Goal: Navigation & Orientation: Go to known website

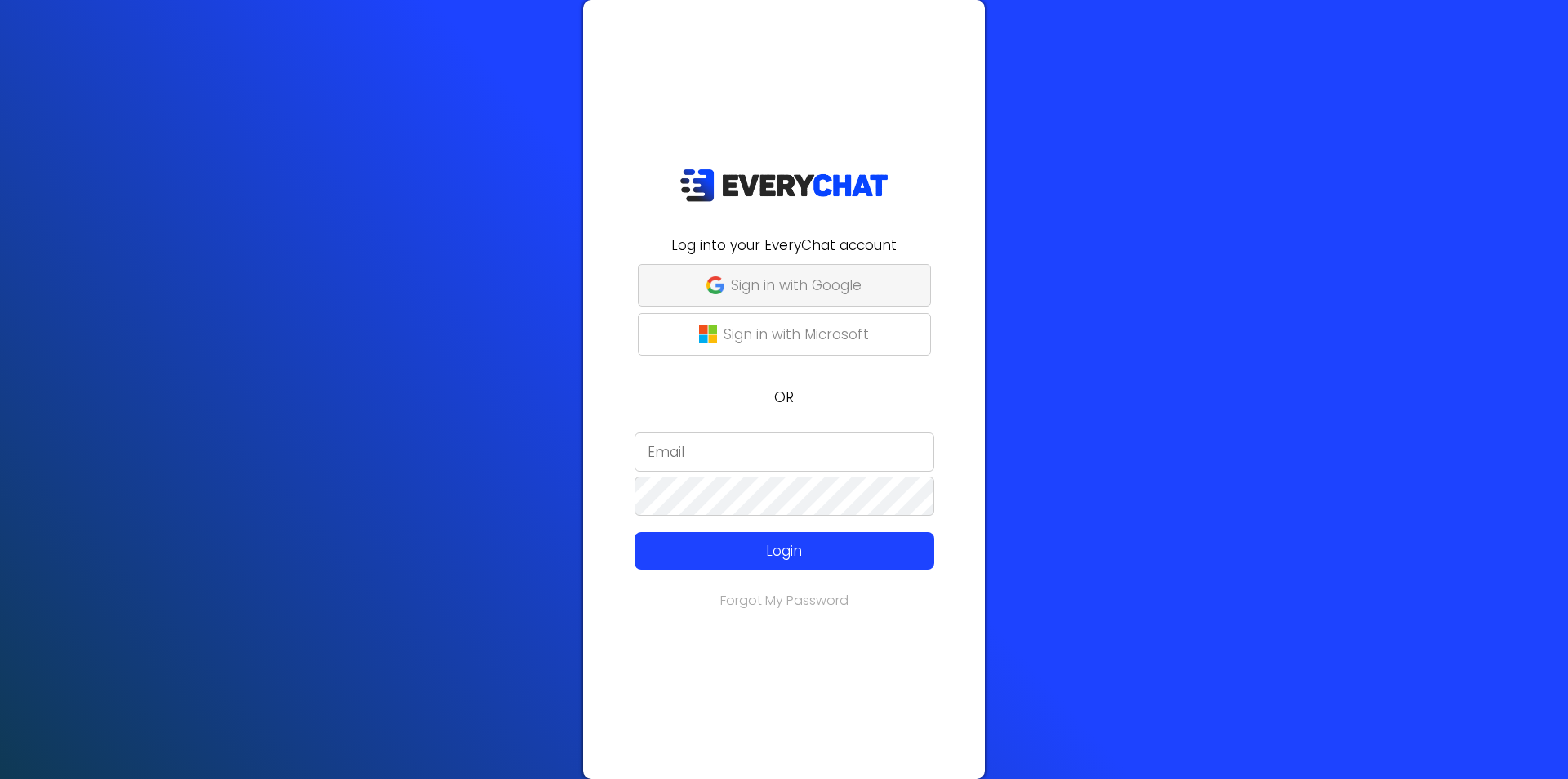
click at [766, 279] on p "Sign in with Google" at bounding box center [796, 285] width 130 height 21
